Goal: Task Accomplishment & Management: Manage account settings

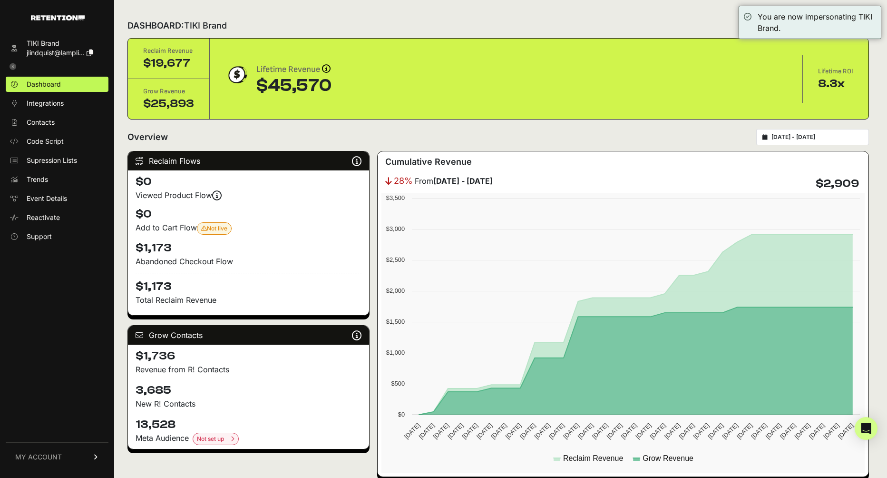
click at [796, 138] on input "2025-07-12 - 2025-08-11" at bounding box center [817, 137] width 91 height 8
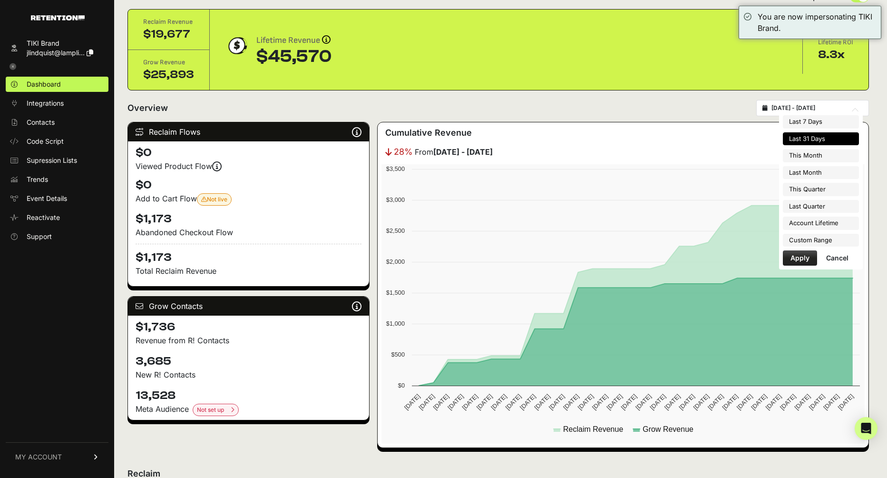
scroll to position [32, 0]
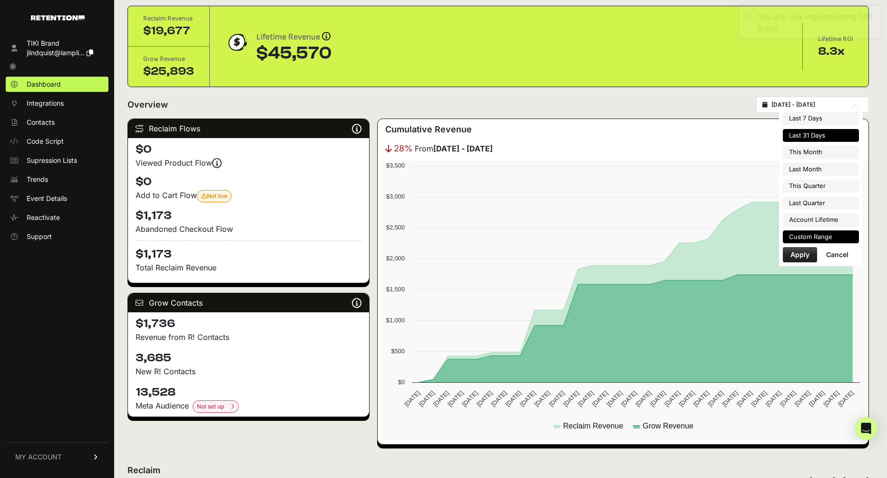
click at [801, 236] on li "Custom Range" at bounding box center [821, 236] width 76 height 13
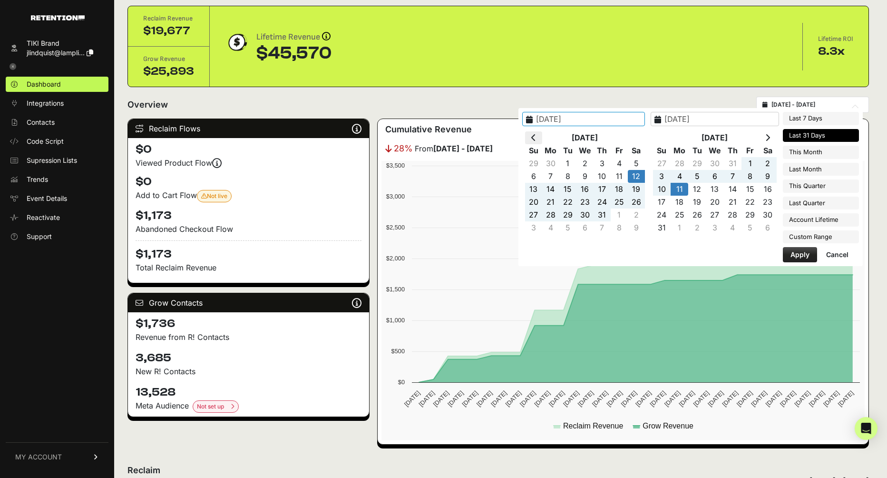
click at [542, 136] on th at bounding box center [533, 137] width 17 height 13
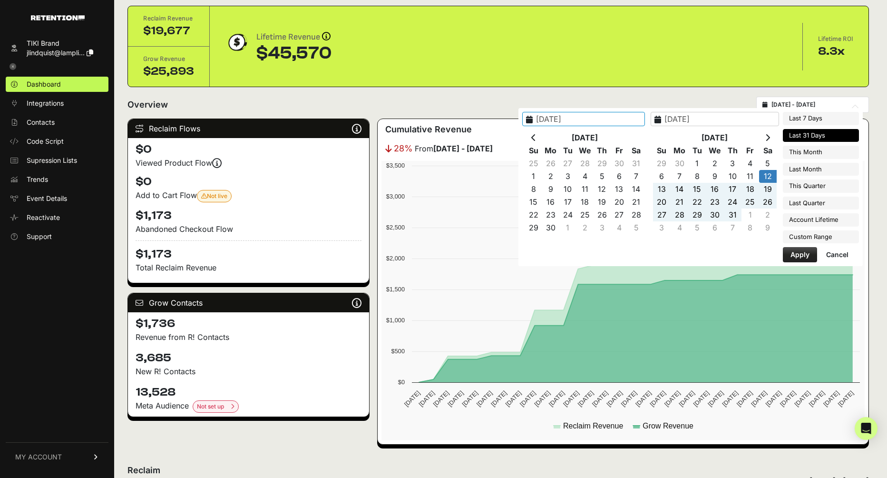
click at [542, 136] on th at bounding box center [533, 137] width 17 height 13
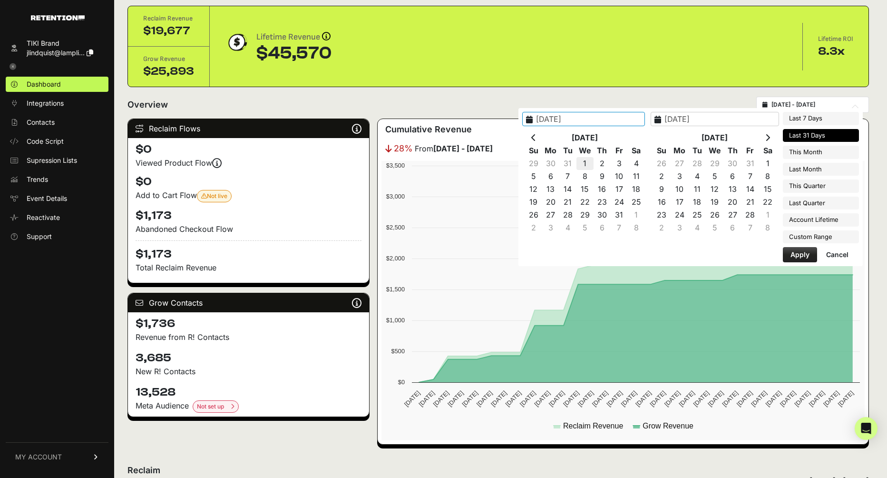
type input "2025-01-01"
click at [770, 140] on icon at bounding box center [768, 138] width 5 height 8
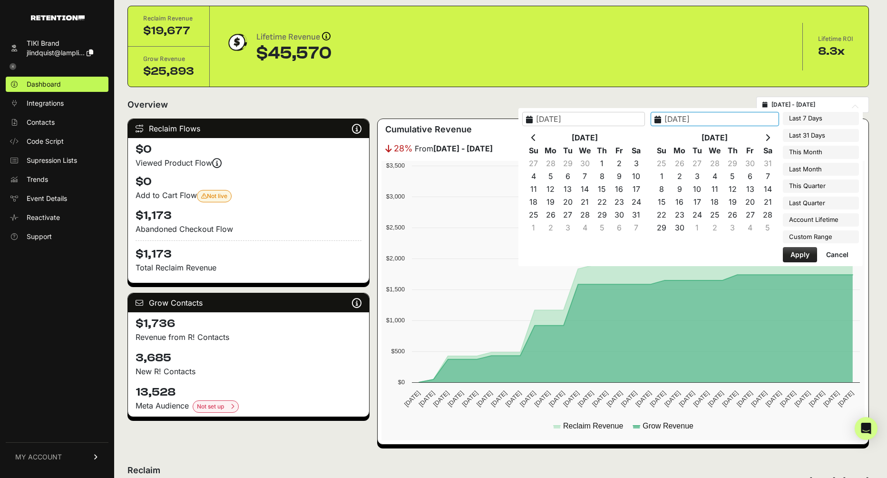
click at [770, 140] on icon at bounding box center [768, 138] width 5 height 8
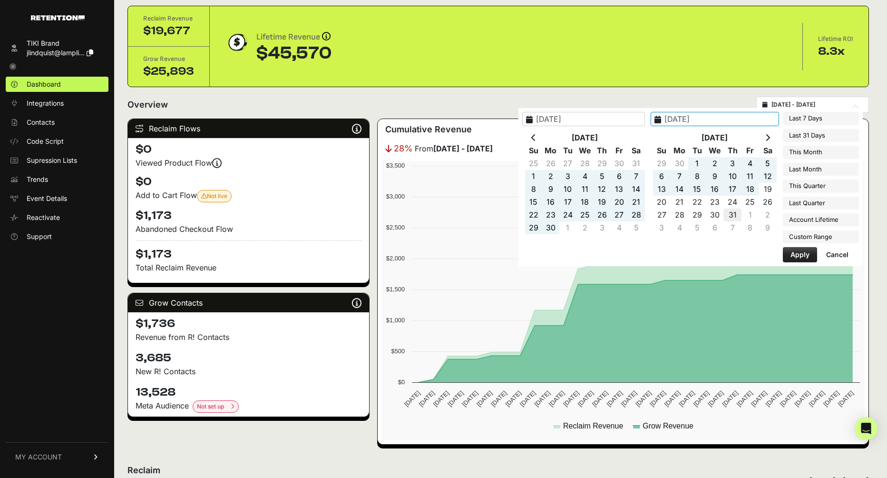
type input "2025-07-31"
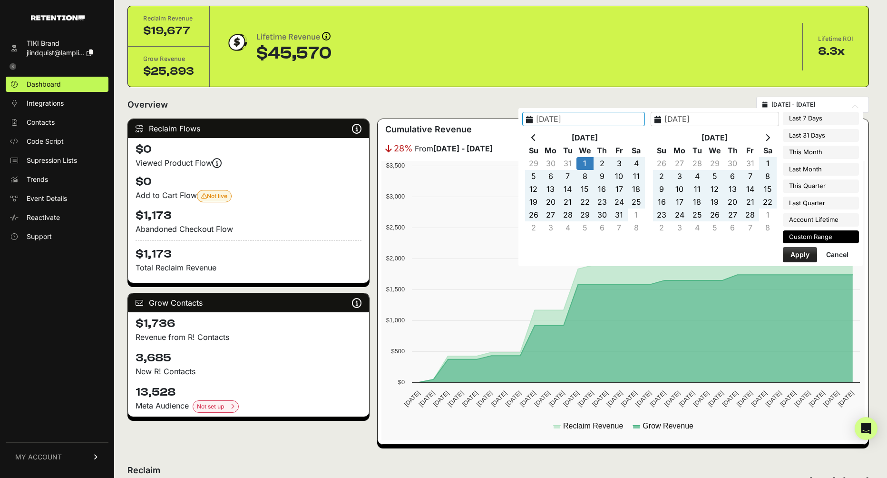
type input "2025-01-01"
click at [795, 251] on button "Apply" at bounding box center [800, 254] width 34 height 15
type input "[DATE] - [DATE]"
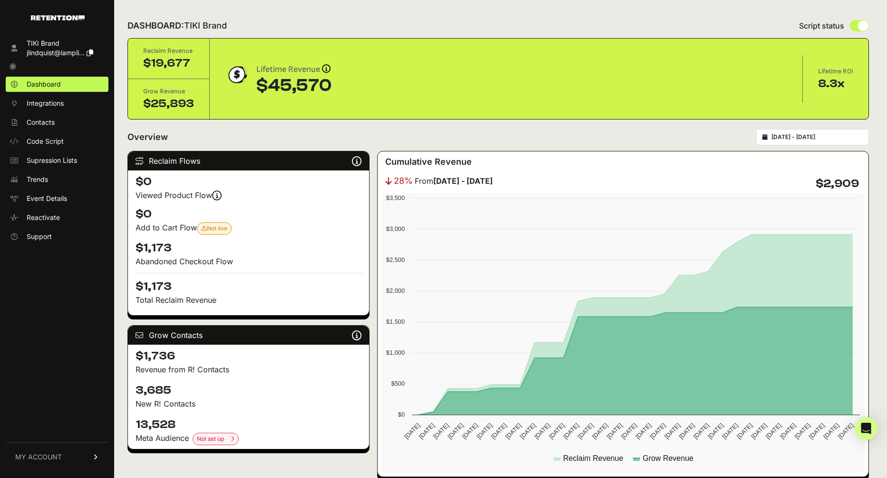
click at [72, 454] on link "MY ACCOUNT" at bounding box center [57, 456] width 103 height 29
click at [69, 463] on link "Sign Out" at bounding box center [57, 463] width 103 height 15
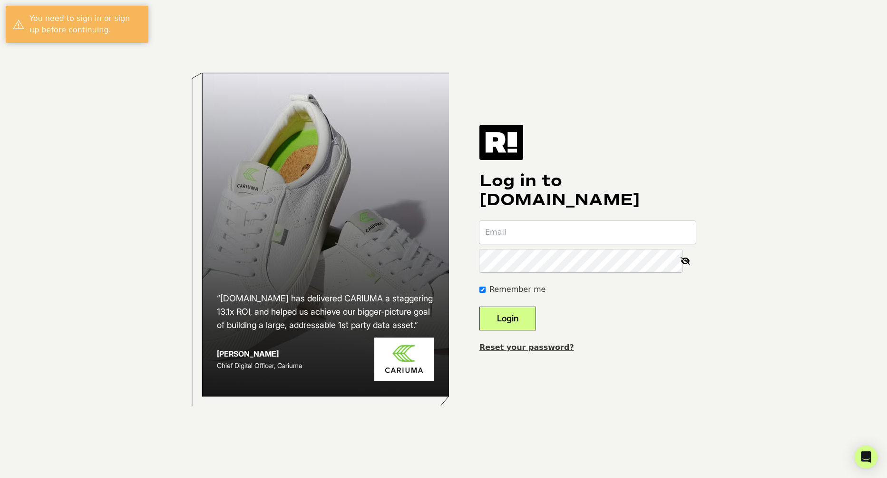
type input "[EMAIL_ADDRESS][DOMAIN_NAME]"
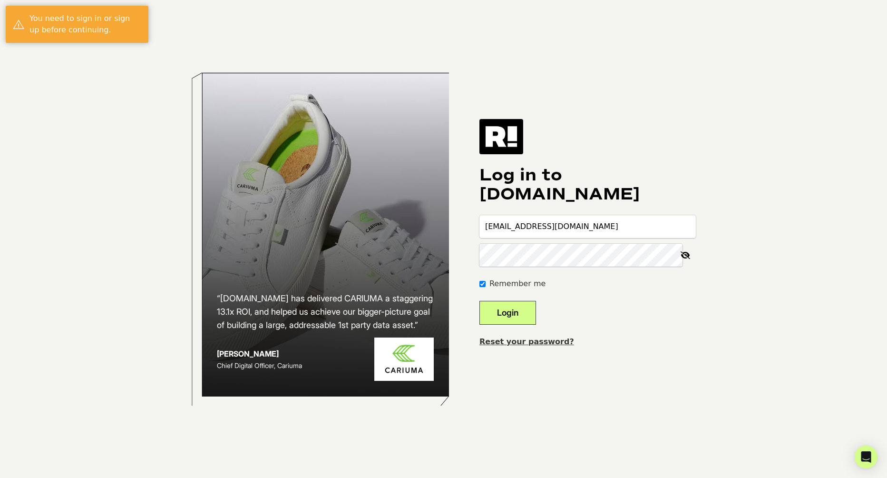
click at [529, 319] on button "Login" at bounding box center [508, 313] width 57 height 24
